Goal: Information Seeking & Learning: Learn about a topic

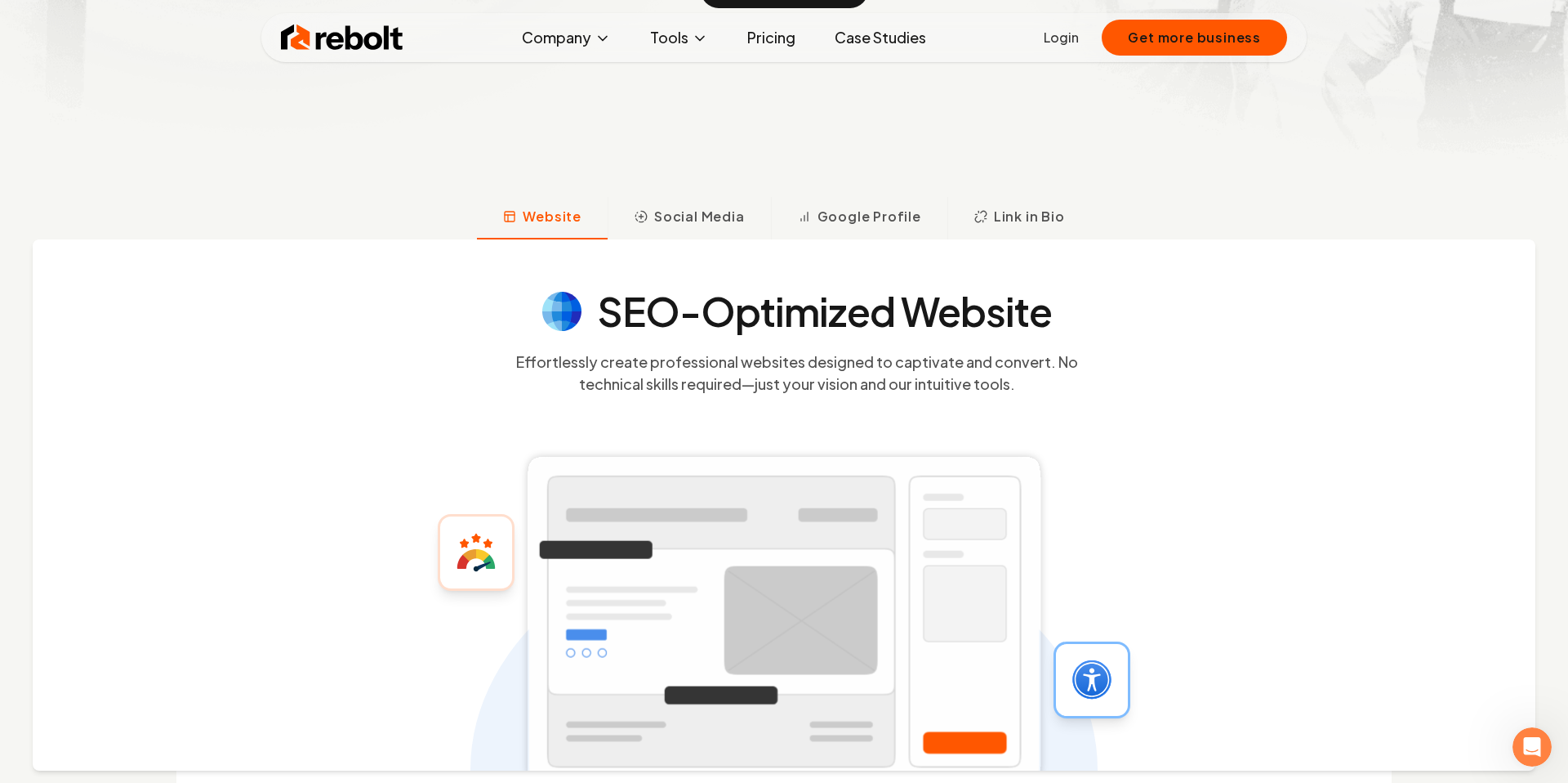
scroll to position [536, 0]
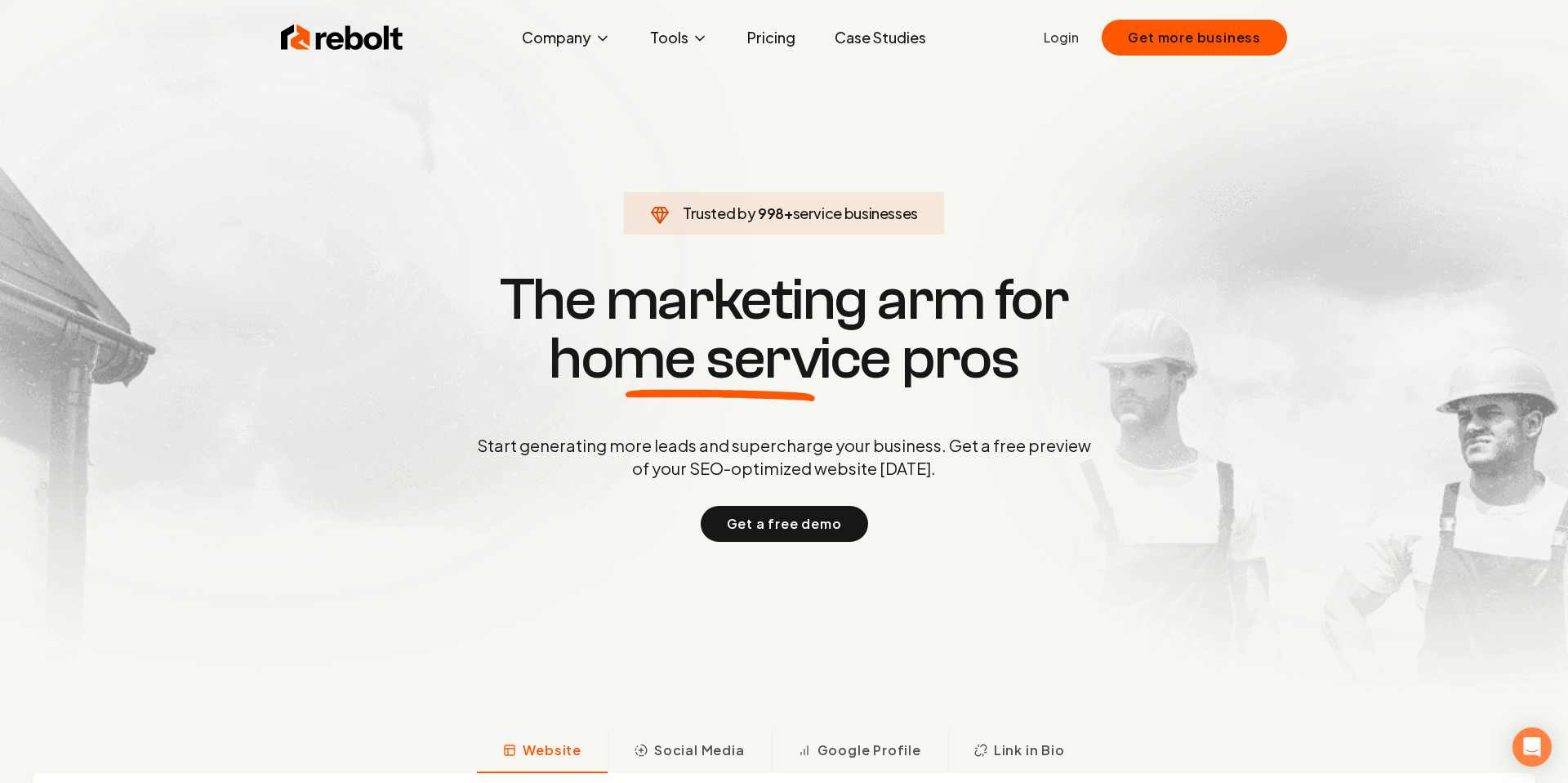
click at [762, 42] on link "Pricing" at bounding box center [772, 37] width 75 height 33
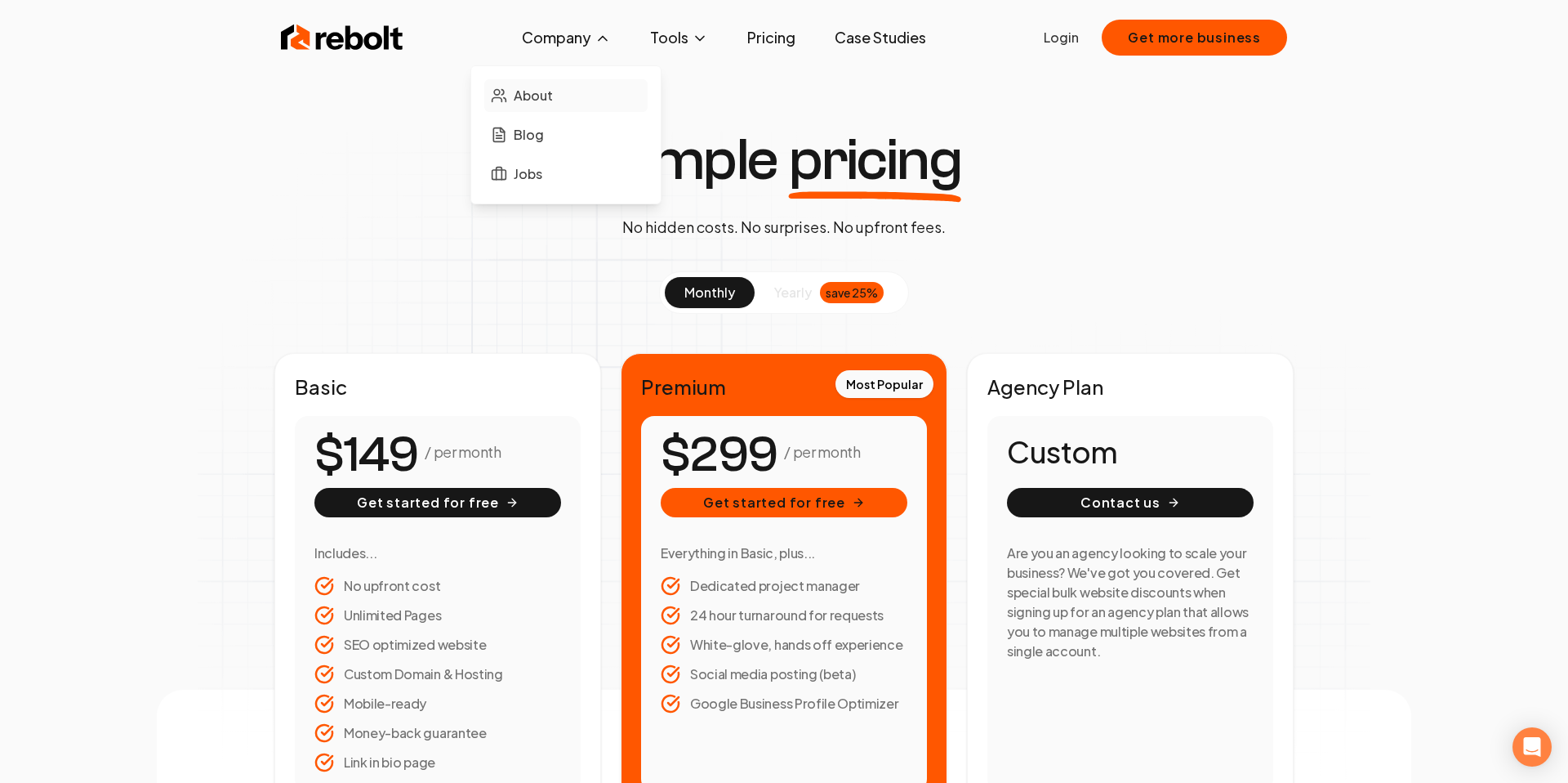
click at [571, 92] on link "About" at bounding box center [566, 96] width 164 height 33
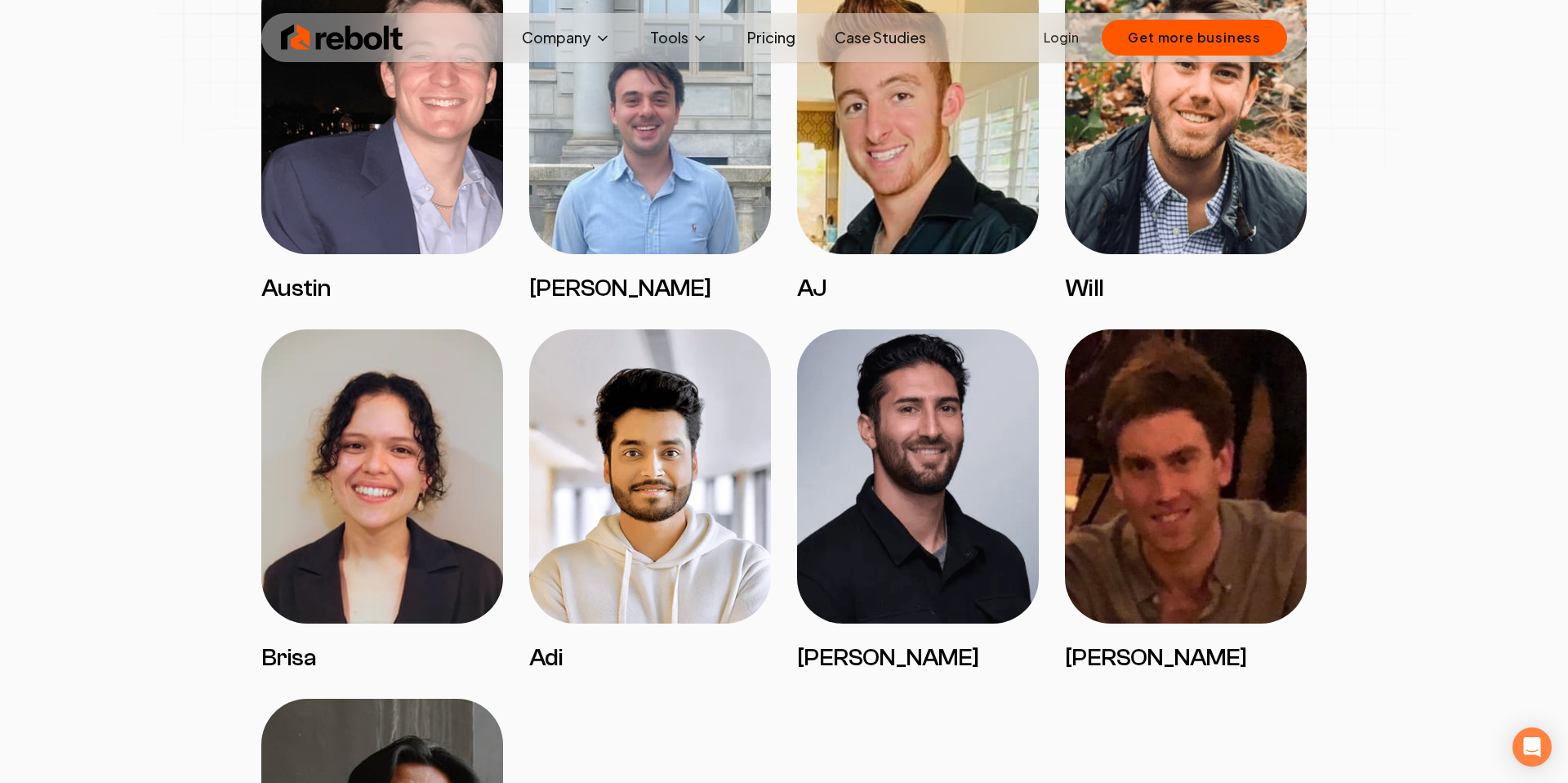
scroll to position [2614, 0]
